Goal: Information Seeking & Learning: Check status

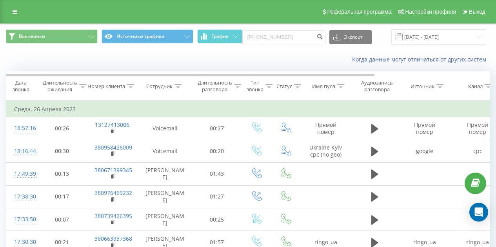
type input "+380957021522"
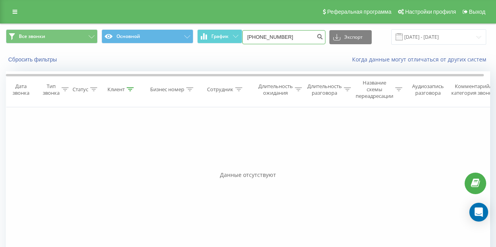
click at [253, 36] on input "+380957021522" at bounding box center [283, 37] width 83 height 14
type input "380957021522"
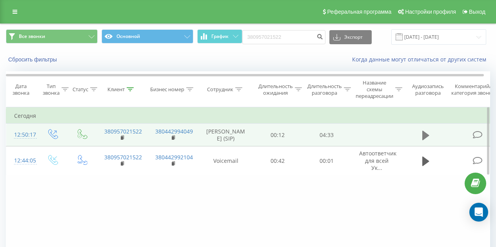
click at [425, 138] on icon at bounding box center [425, 135] width 7 height 9
